Goal: Find specific page/section: Find specific page/section

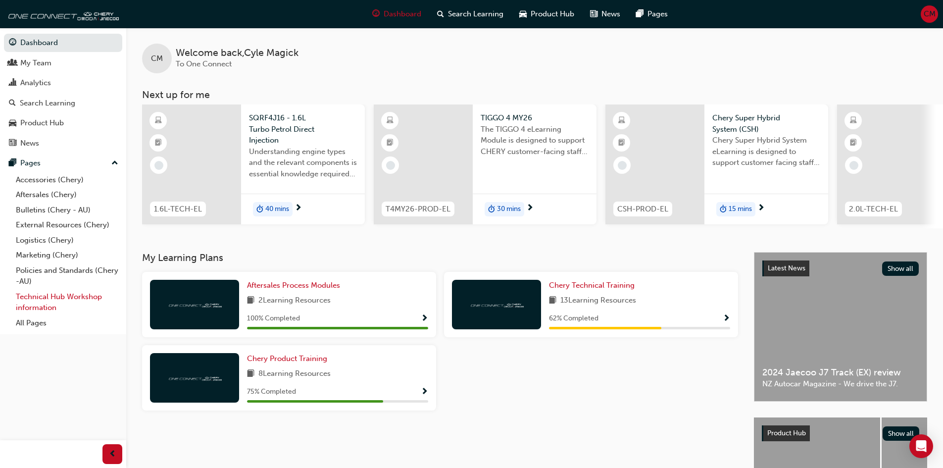
click at [44, 303] on link "Technical Hub Workshop information" at bounding box center [67, 302] width 110 height 26
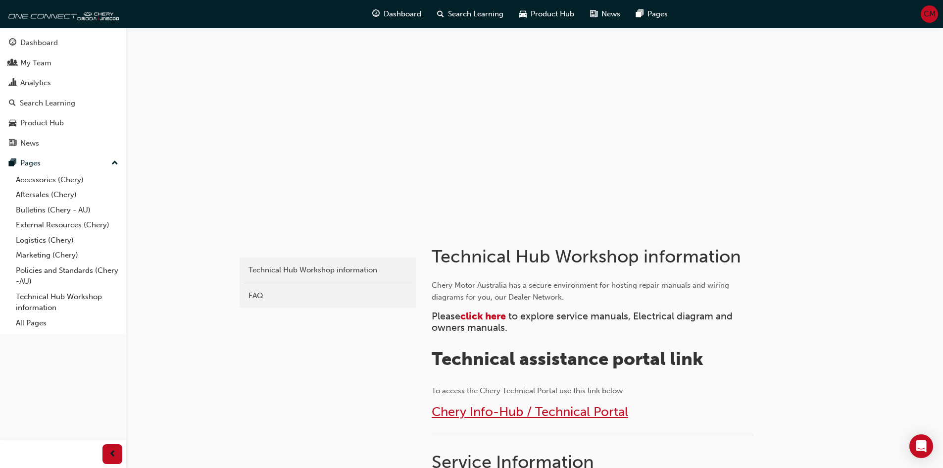
click at [506, 413] on span "Chery Info-Hub / Technical Portal" at bounding box center [530, 411] width 197 height 15
click at [498, 314] on span "click here" at bounding box center [483, 315] width 46 height 11
click at [477, 317] on span "click here" at bounding box center [483, 315] width 46 height 11
click at [492, 312] on span "click here" at bounding box center [483, 315] width 46 height 11
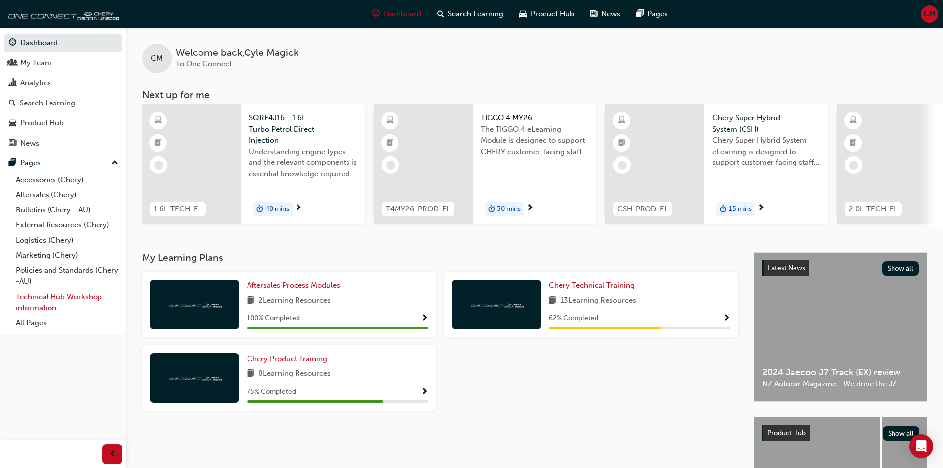
click at [19, 306] on link "Technical Hub Workshop information" at bounding box center [67, 302] width 110 height 26
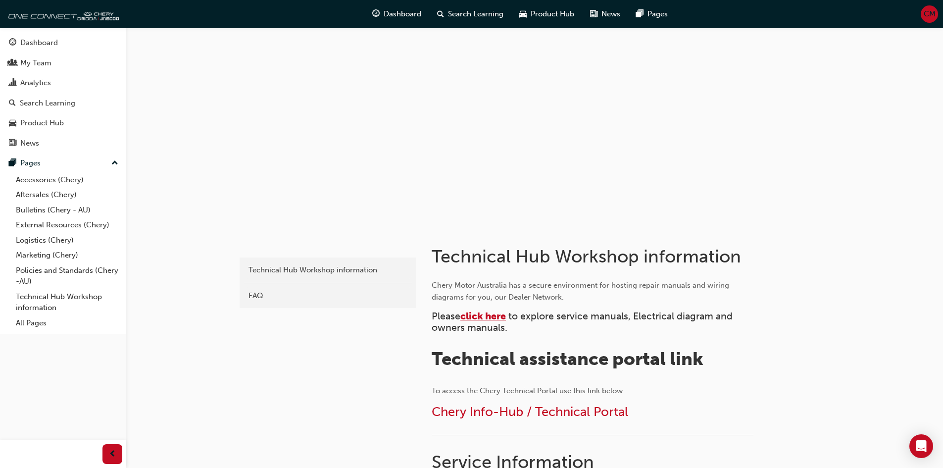
click at [496, 316] on span "click here" at bounding box center [483, 315] width 46 height 11
